Goal: Find specific page/section: Find specific page/section

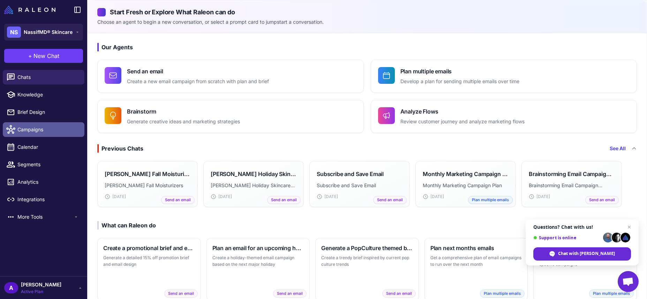
click at [39, 133] on span "Campaigns" at bounding box center [47, 130] width 61 height 8
